Goal: Feedback & Contribution: Contribute content

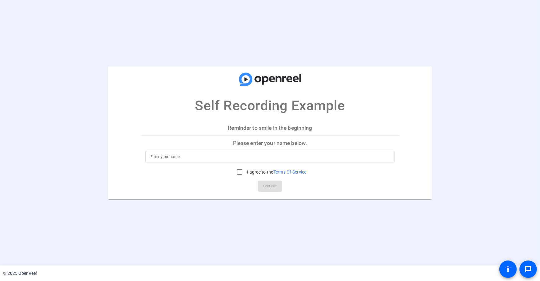
click at [173, 157] on input at bounding box center [269, 156] width 239 height 7
type input "[PERSON_NAME]"
click at [149, 137] on p "Please enter your name below." at bounding box center [270, 143] width 259 height 15
click at [236, 171] on input "I agree to the Terms Of Service" at bounding box center [239, 172] width 12 height 12
checkbox input "true"
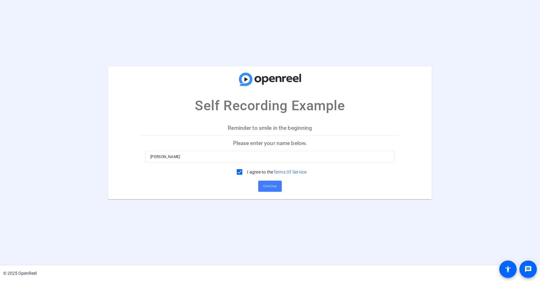
click at [273, 184] on span "Continue" at bounding box center [270, 186] width 14 height 9
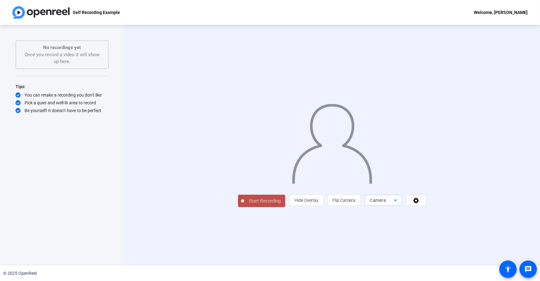
click at [399, 204] on icon at bounding box center [395, 200] width 7 height 7
click at [302, 249] on div at bounding box center [270, 140] width 540 height 281
click at [244, 205] on span "Start Recording" at bounding box center [264, 201] width 41 height 7
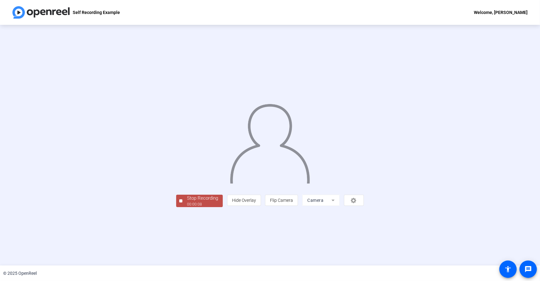
click at [187, 207] on div "Stop Recording 00:00:08 person Hide Overlay flip Flip Camera Camera" at bounding box center [270, 201] width 188 height 14
click at [217, 207] on div "Stop Recording 00:00:11 person Hide Overlay flip Flip Camera Camera" at bounding box center [270, 201] width 188 height 14
click at [187, 207] on div "00:00:12" at bounding box center [202, 205] width 31 height 6
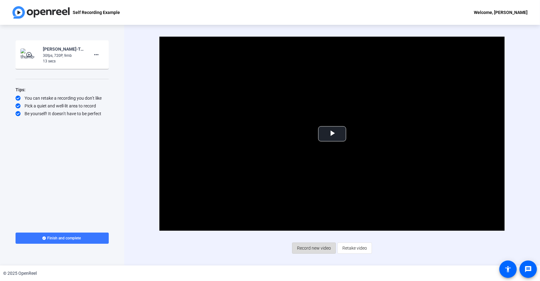
click at [309, 249] on span "Record new video" at bounding box center [314, 248] width 34 height 12
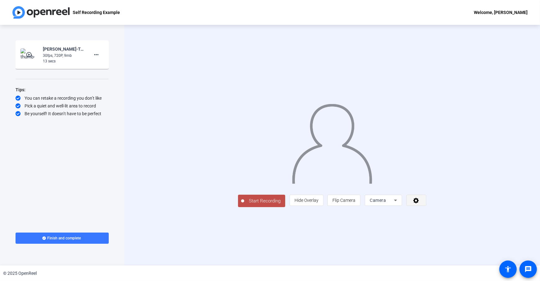
click at [419, 204] on icon at bounding box center [416, 201] width 6 height 6
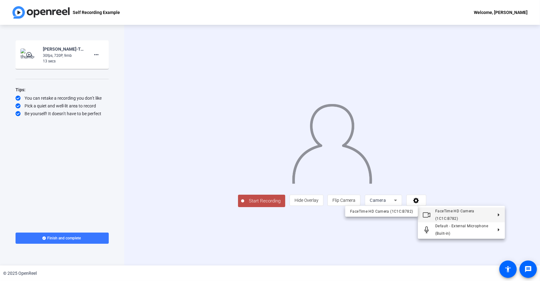
click at [291, 257] on div at bounding box center [270, 140] width 540 height 281
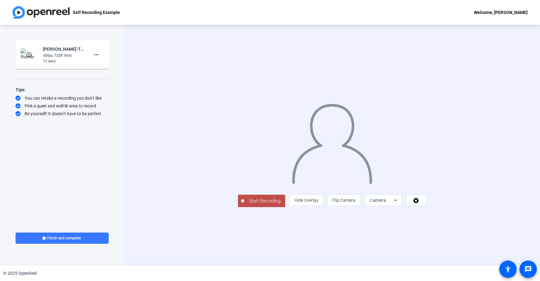
click at [144, 97] on div "Start Recording person Hide Overlay flip Flip Camera Camera" at bounding box center [332, 145] width 416 height 241
